Goal: Task Accomplishment & Management: Use online tool/utility

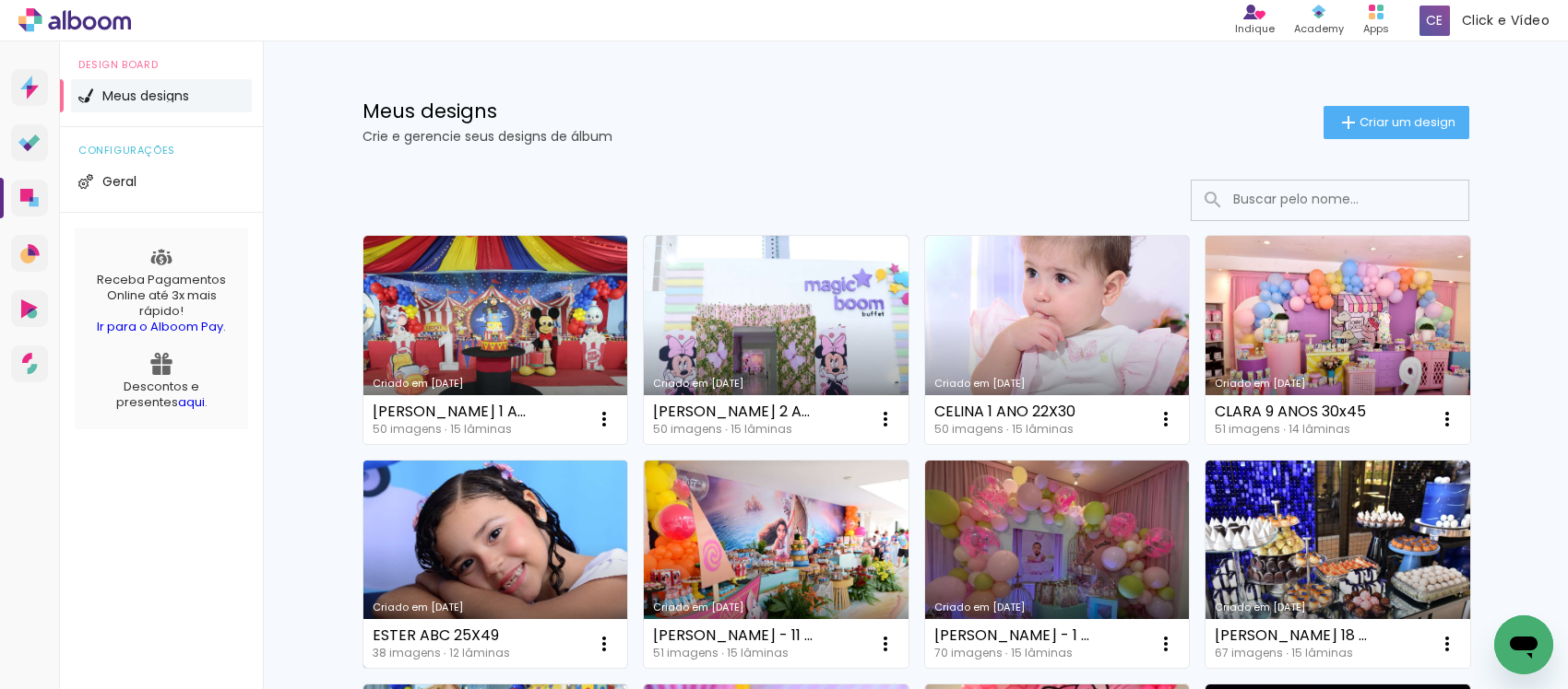
click at [455, 574] on link "Criado em [DATE]" at bounding box center [496, 565] width 265 height 208
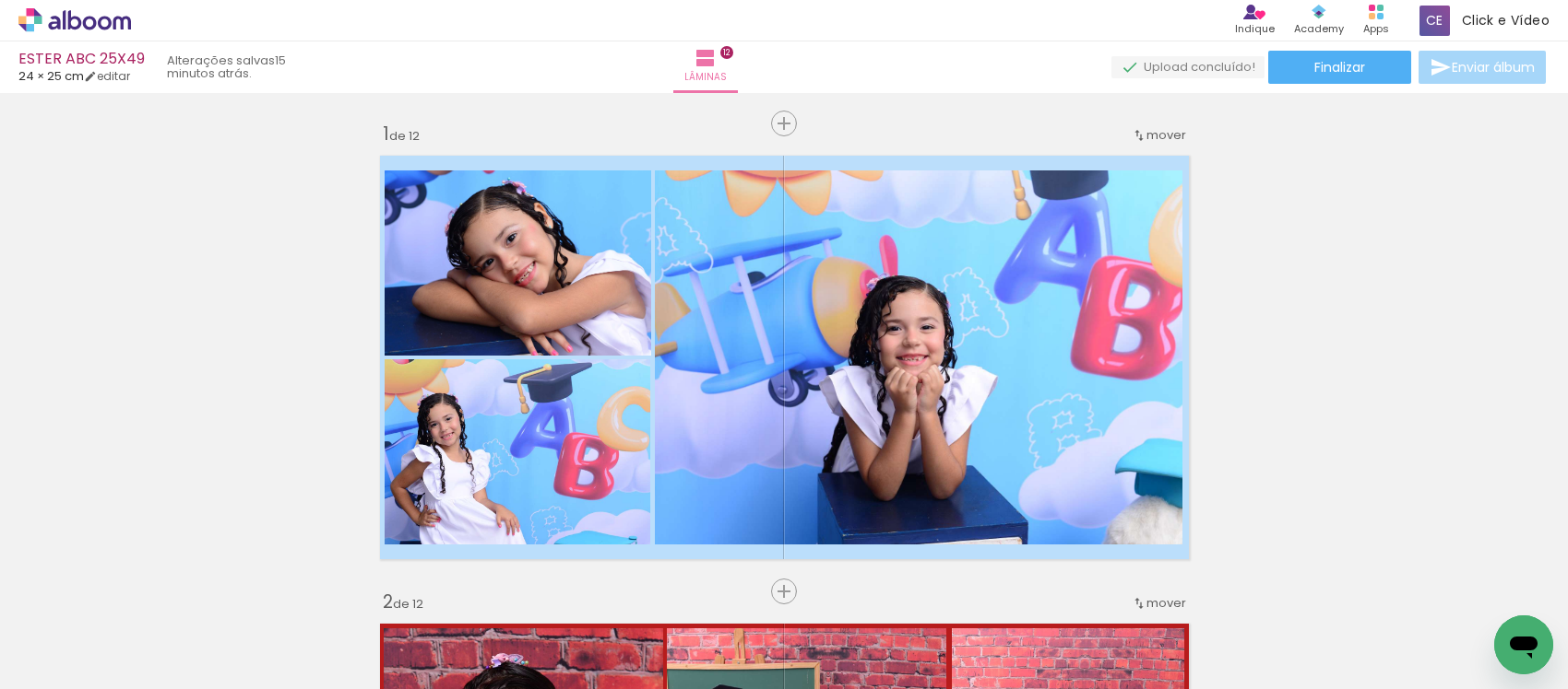
scroll to position [959, 0]
